Goal: Task Accomplishment & Management: Complete application form

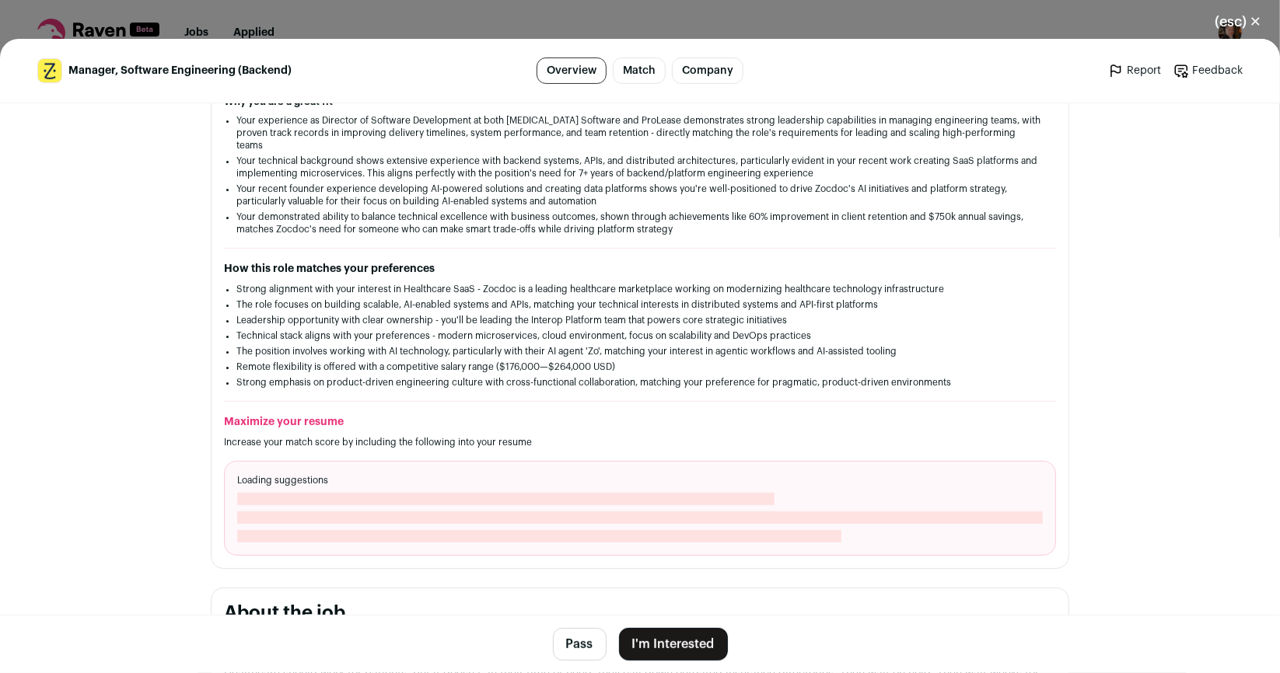
scroll to position [389, 0]
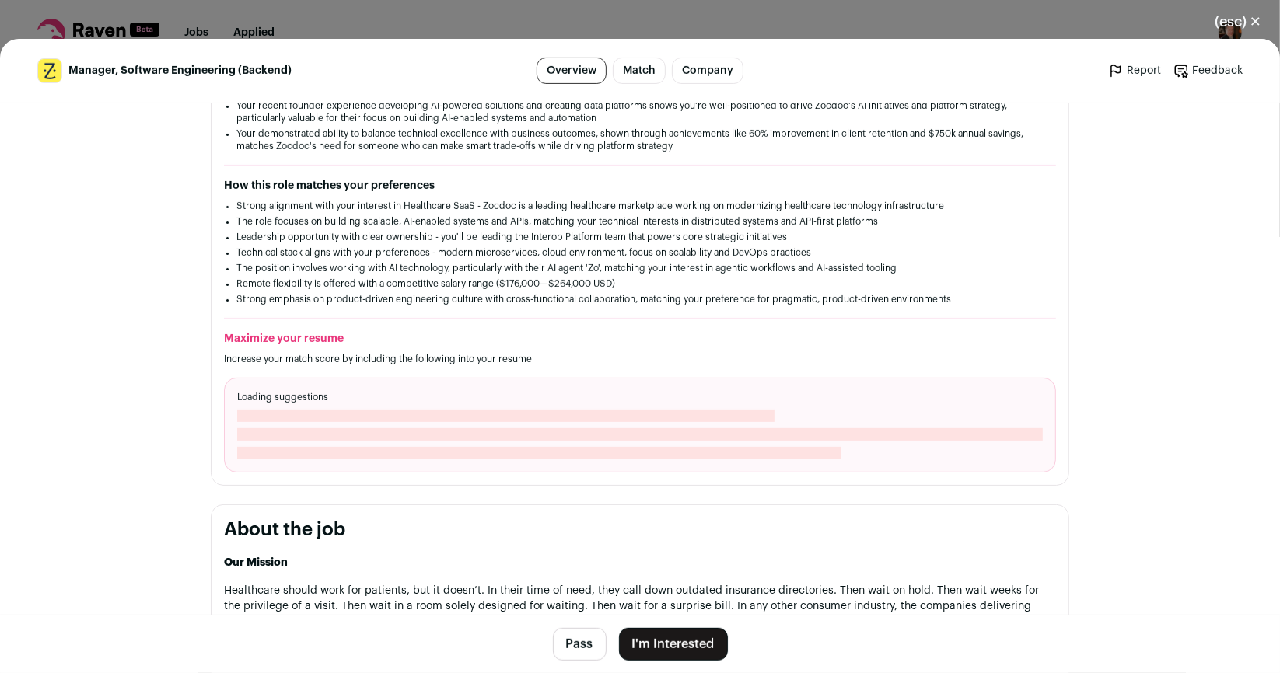
click at [666, 642] on button "I'm Interested" at bounding box center [673, 644] width 109 height 33
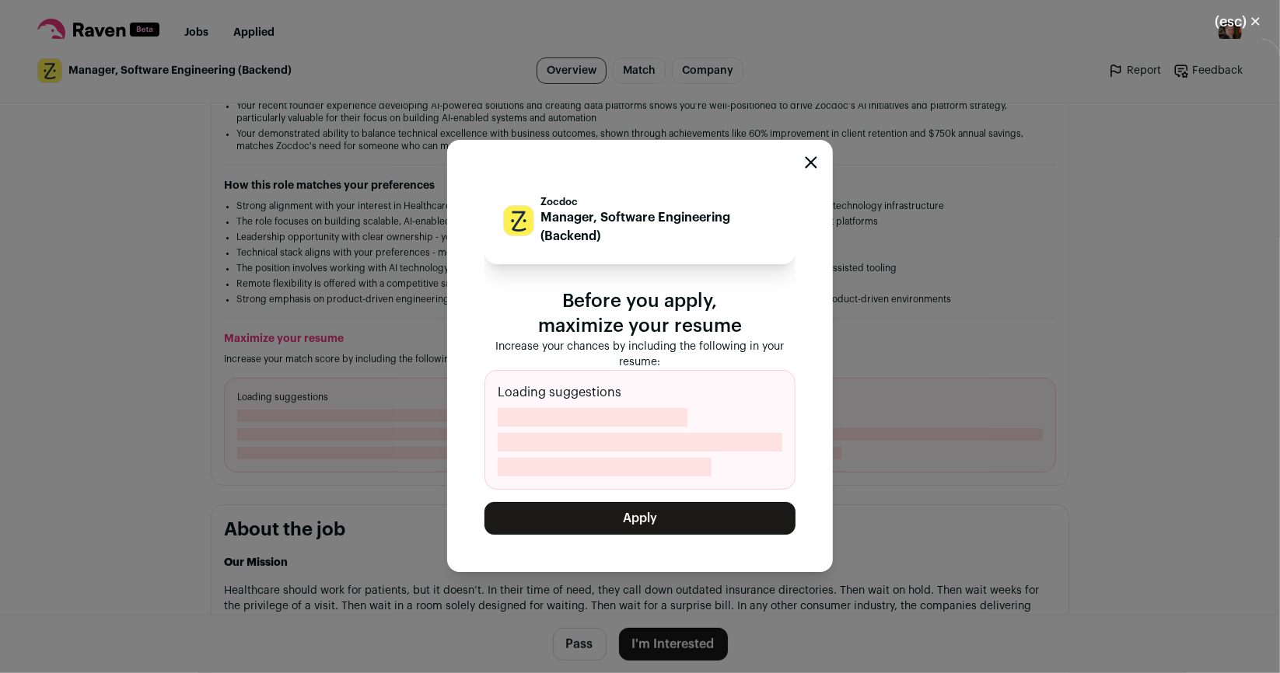
click at [647, 527] on button "Apply" at bounding box center [639, 518] width 311 height 33
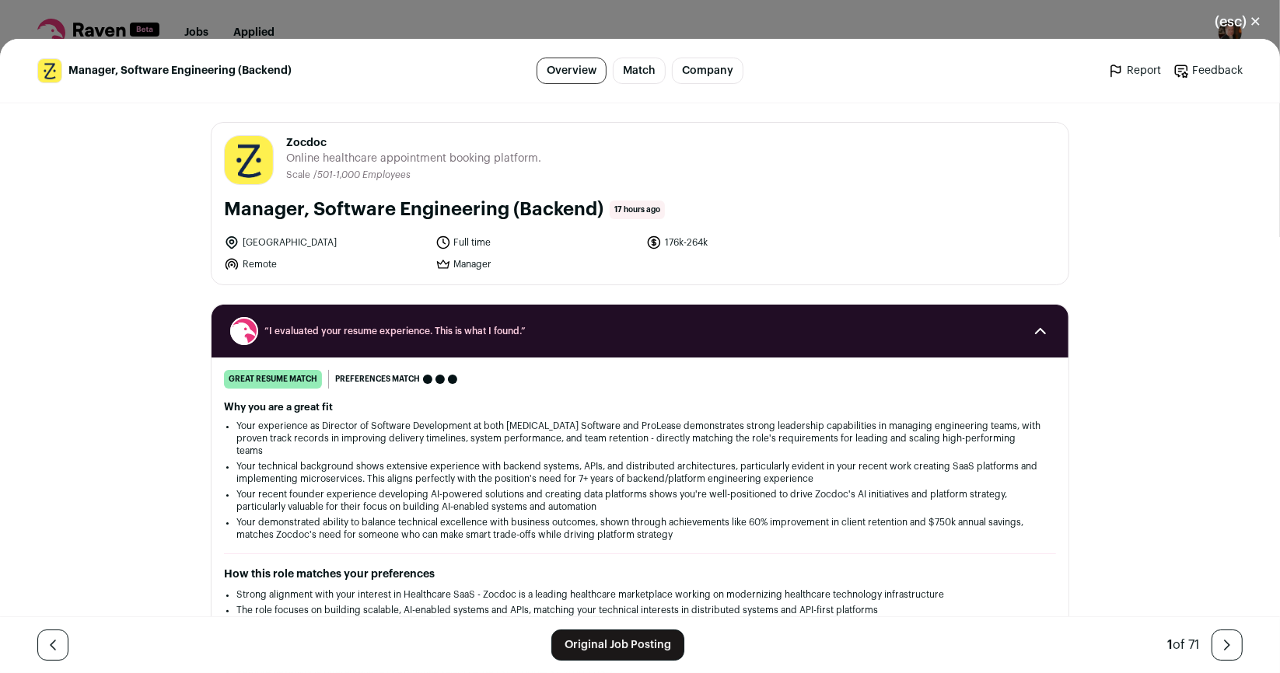
click at [442, 209] on h1 "Manager, Software Engineering (Backend)" at bounding box center [413, 210] width 379 height 25
copy div "Manager, Software Engineering (Backend)"
